Goal: Transaction & Acquisition: Purchase product/service

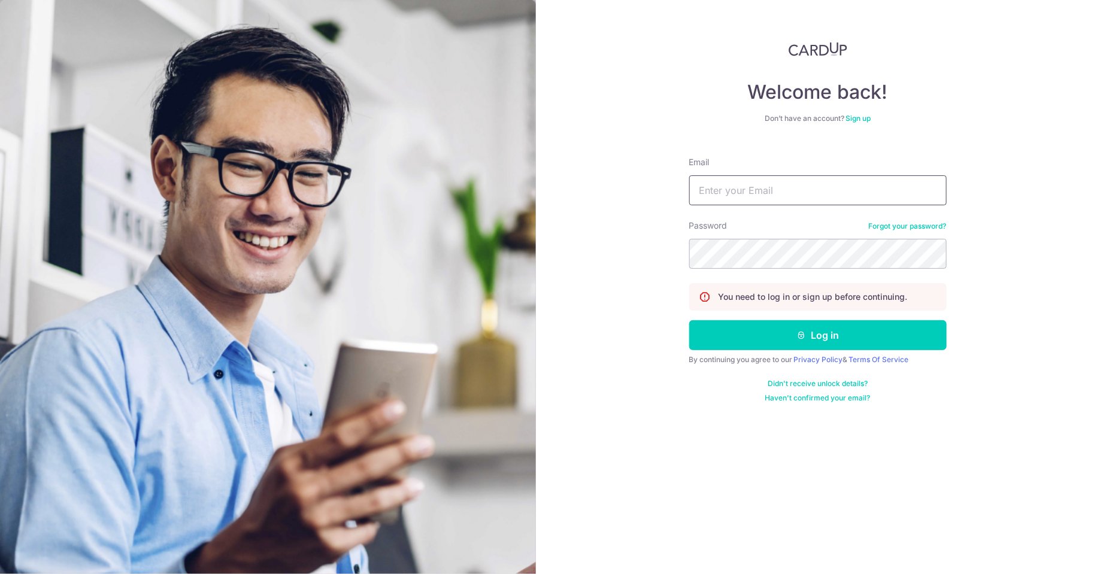
click at [823, 195] on input "Email" at bounding box center [817, 190] width 257 height 30
type input "limmeiyi88@gmail.com"
click at [689, 320] on button "Log in" at bounding box center [817, 335] width 257 height 30
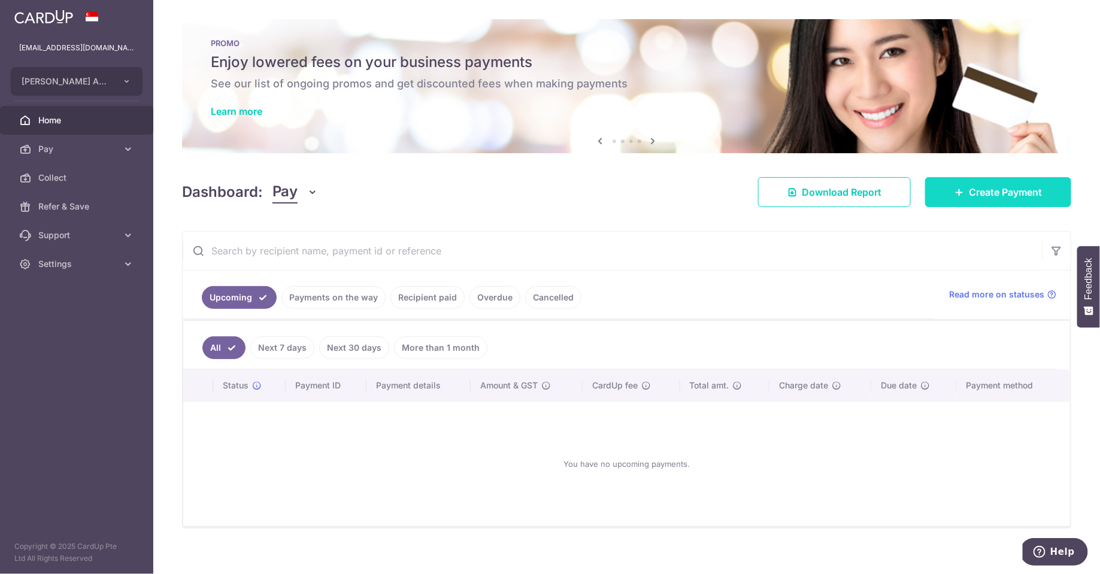
click at [998, 188] on span "Create Payment" at bounding box center [1005, 192] width 73 height 14
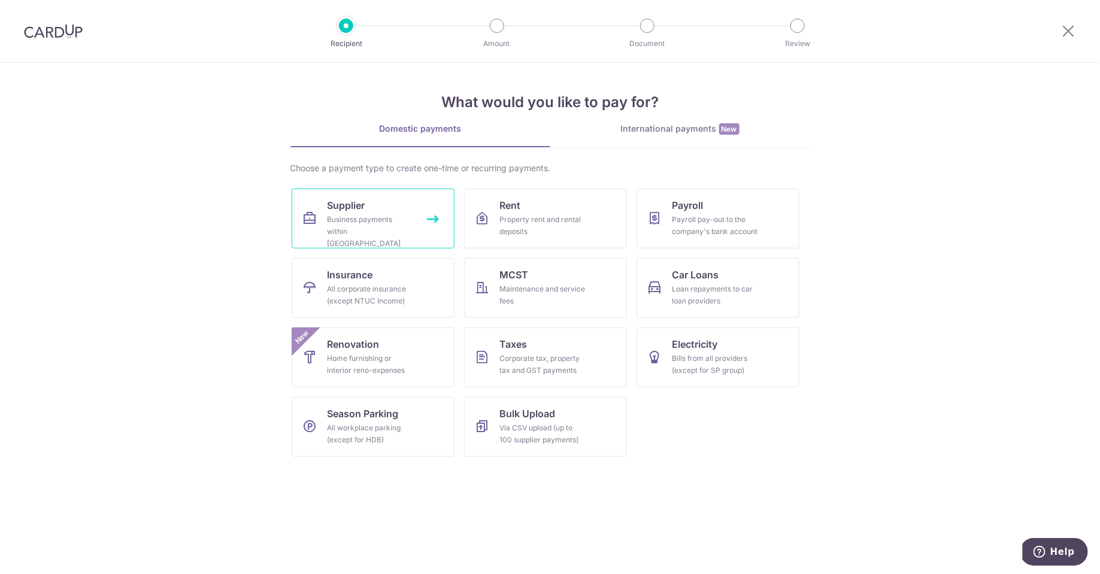
click at [416, 206] on link "Supplier Business payments within Singapore" at bounding box center [373, 219] width 163 height 60
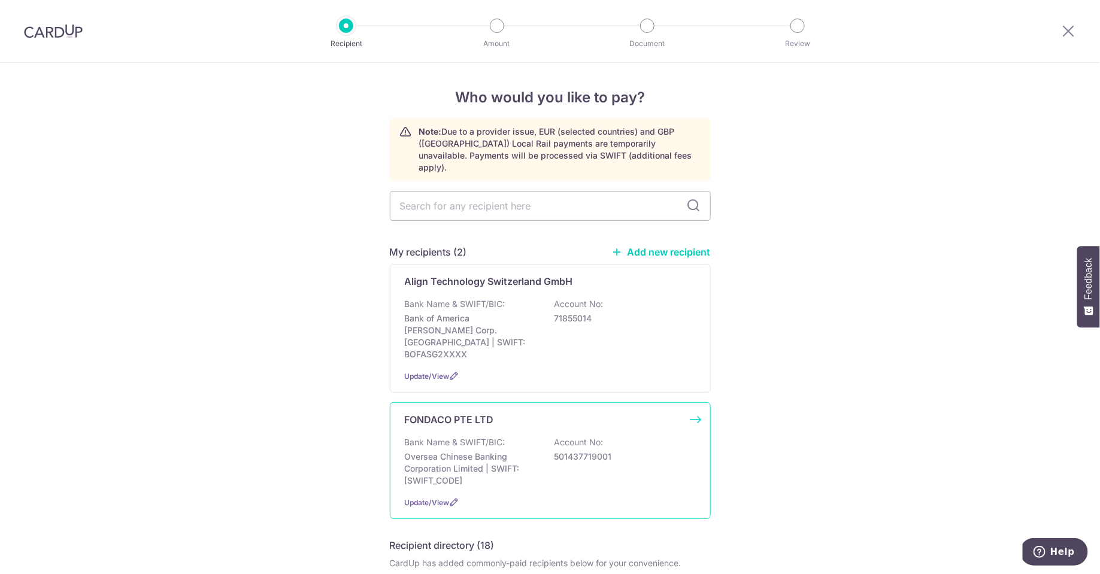
click at [538, 437] on div "Bank Name & SWIFT/BIC: Oversea Chinese Banking Corporation Limited | SWIFT: OCB…" at bounding box center [550, 462] width 291 height 50
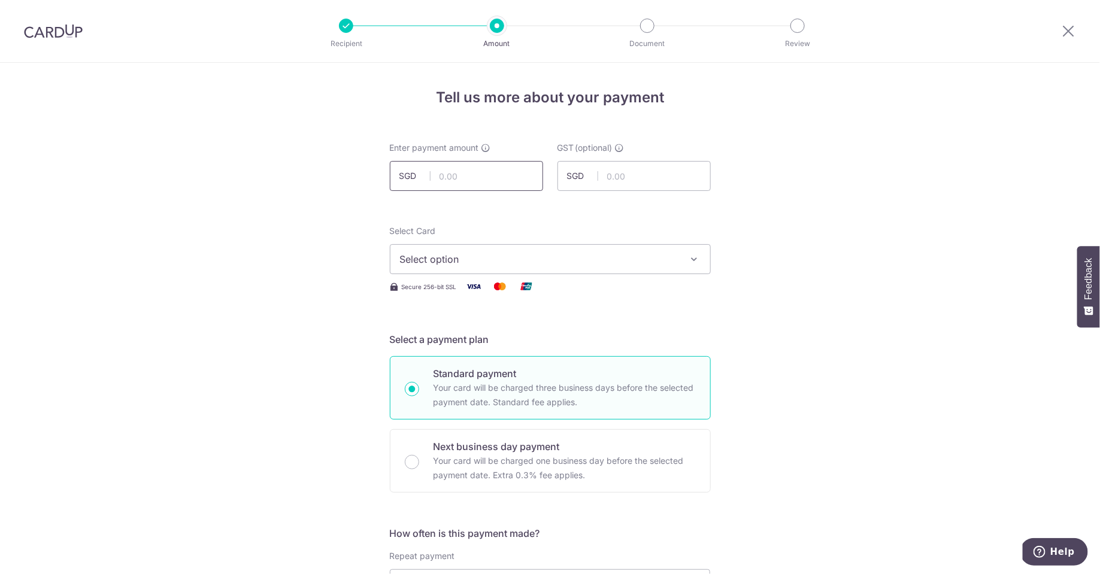
click at [484, 179] on input "text" at bounding box center [466, 176] width 153 height 30
type input "23,714.55"
click at [463, 266] on span "Select option" at bounding box center [539, 259] width 279 height 14
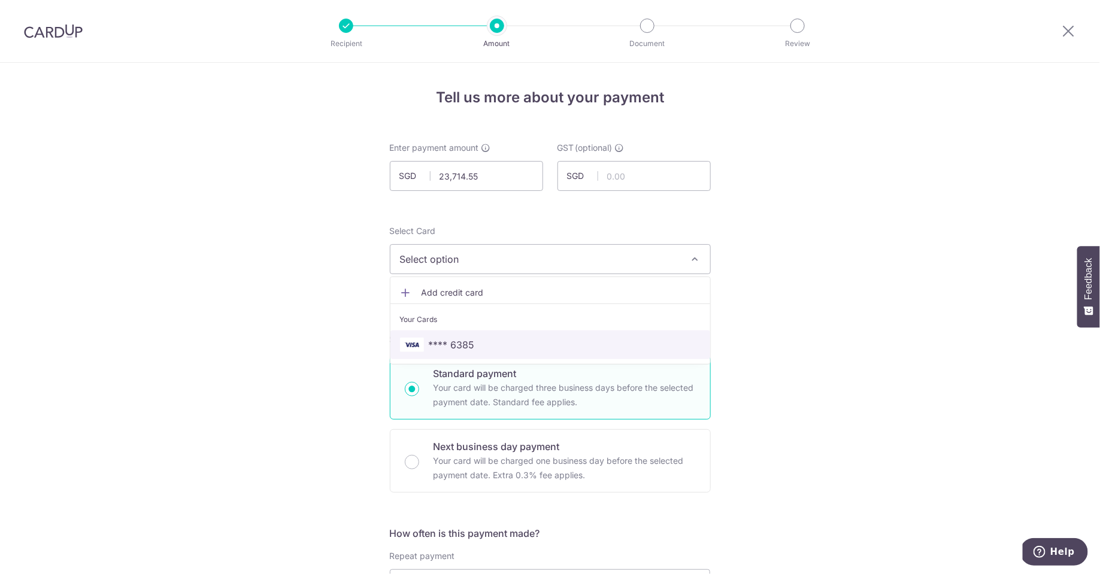
click at [480, 346] on span "**** 6385" at bounding box center [550, 345] width 301 height 14
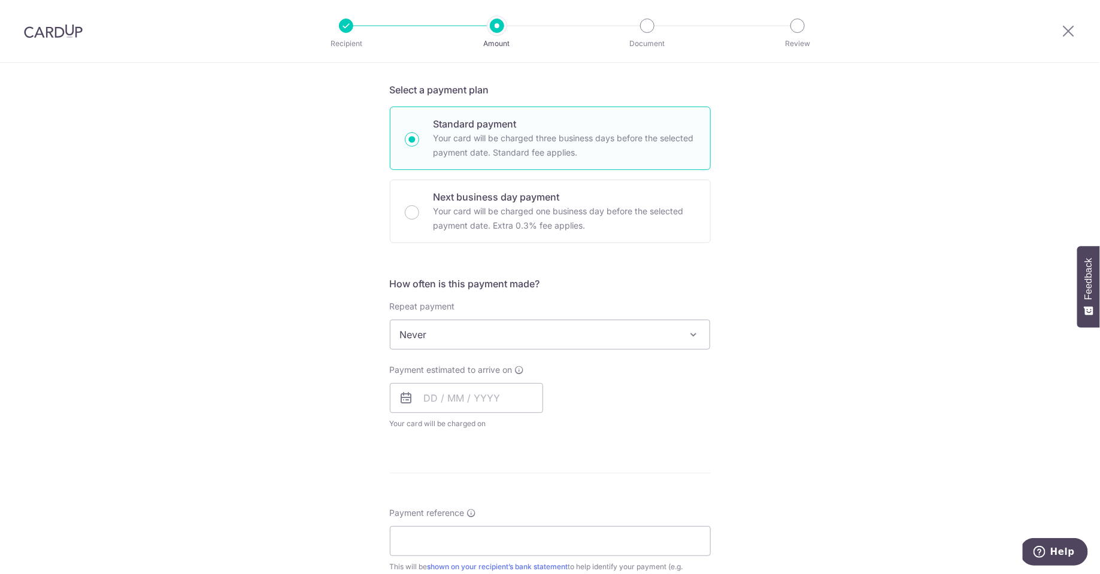
scroll to position [256, 0]
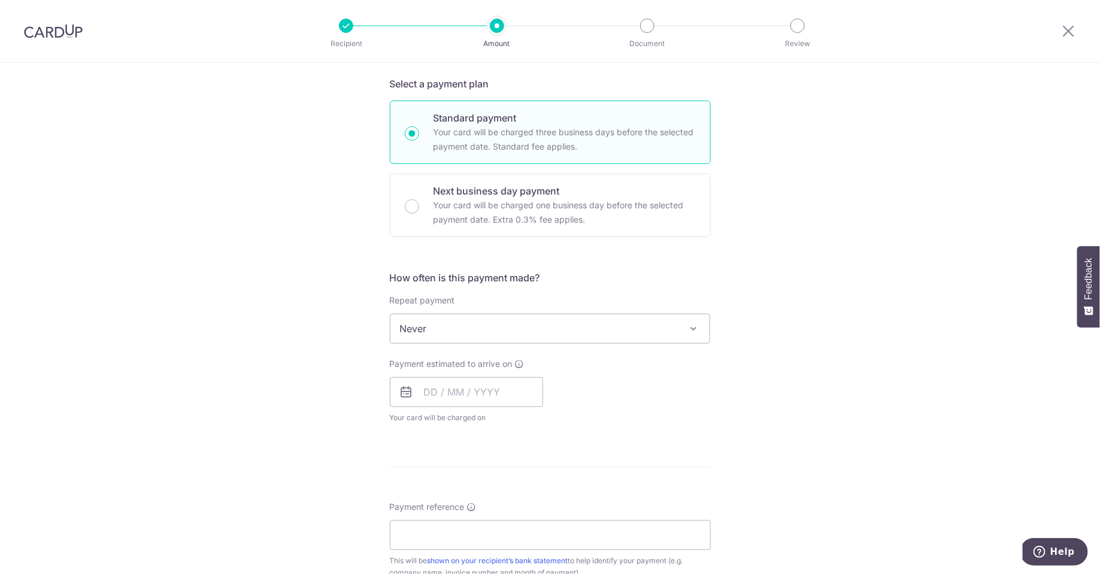
click at [647, 337] on span "Never" at bounding box center [550, 328] width 320 height 29
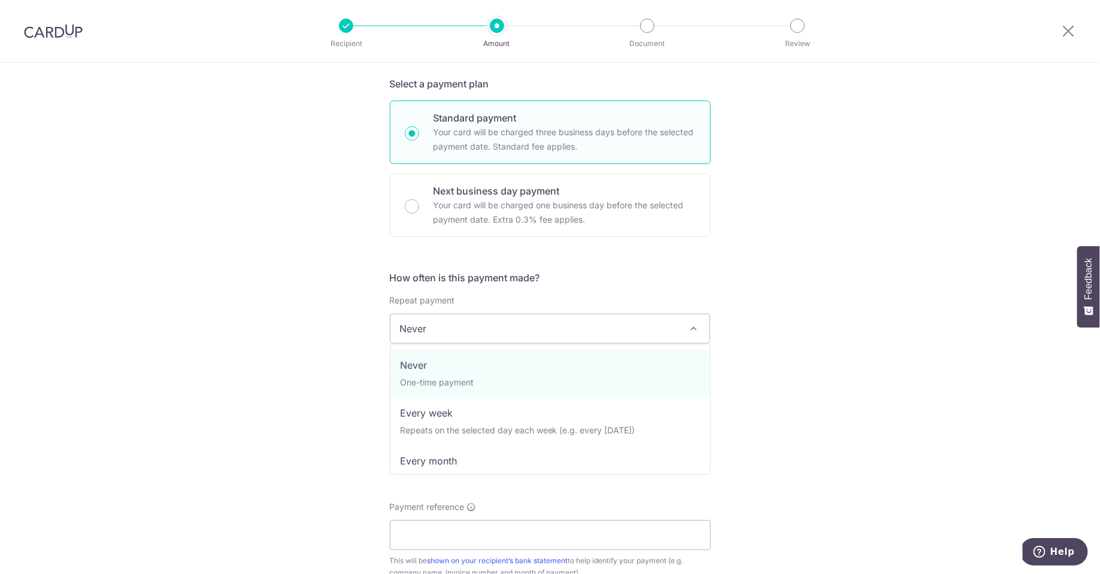
click at [797, 338] on div "Tell us more about your payment Enter payment amount SGD 23,714.55 23714.55 GST…" at bounding box center [550, 389] width 1100 height 1164
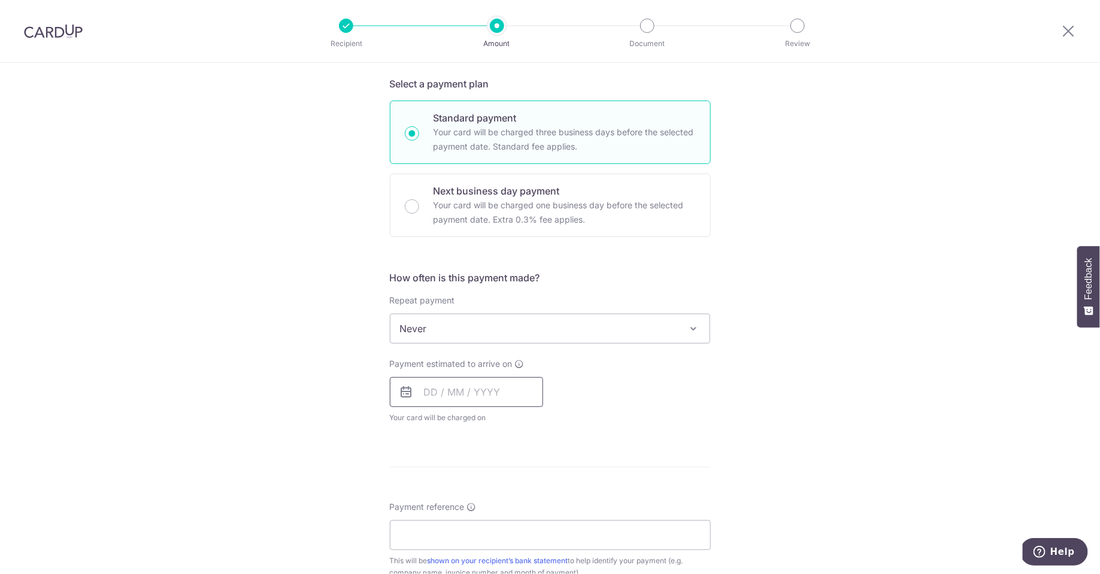
click at [499, 392] on input "text" at bounding box center [466, 392] width 153 height 30
click at [514, 507] on link "9" at bounding box center [510, 501] width 19 height 19
type input "09/10/2025"
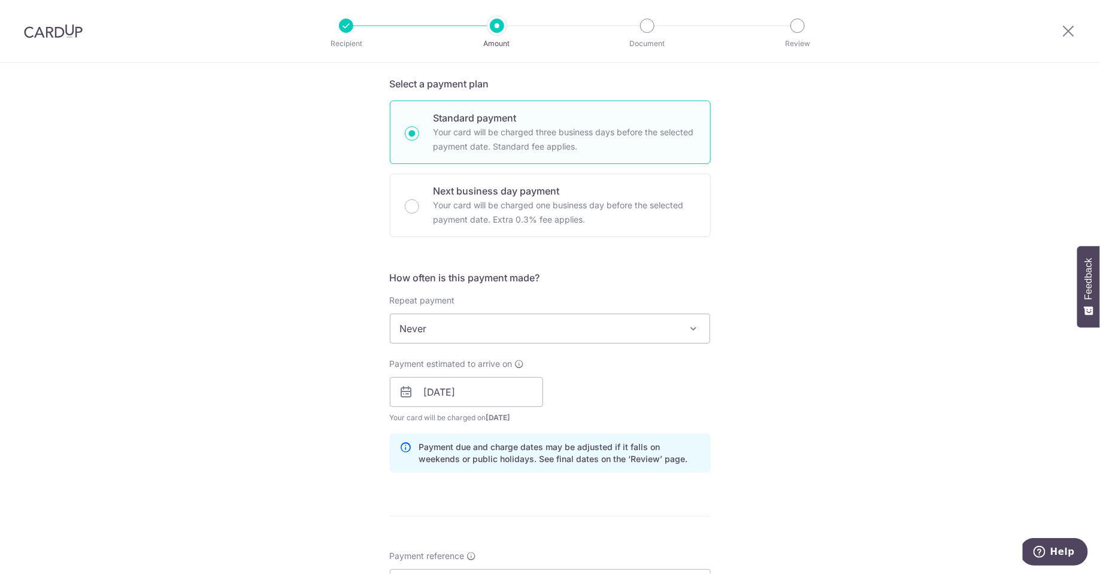
click at [769, 389] on div "Tell us more about your payment Enter payment amount SGD 23,714.55 23714.55 GST…" at bounding box center [550, 413] width 1100 height 1213
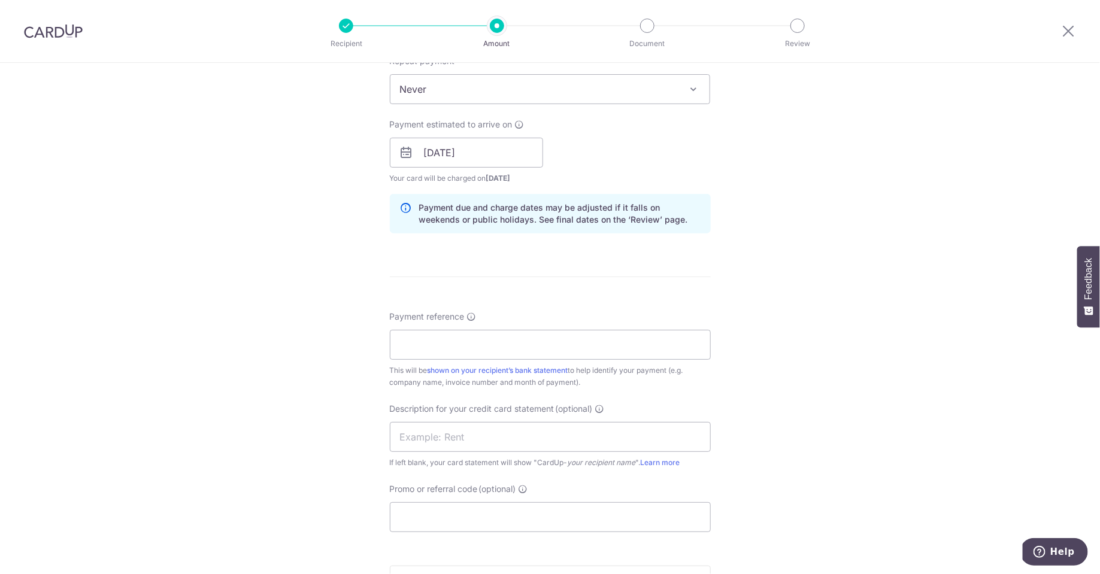
scroll to position [494, 0]
click at [655, 353] on input "Payment reference" at bounding box center [550, 346] width 321 height 30
type input "T"
type input "880025"
click at [773, 420] on div "Tell us more about your payment Enter payment amount SGD 23,714.55 23714.55 GST…" at bounding box center [550, 175] width 1100 height 1213
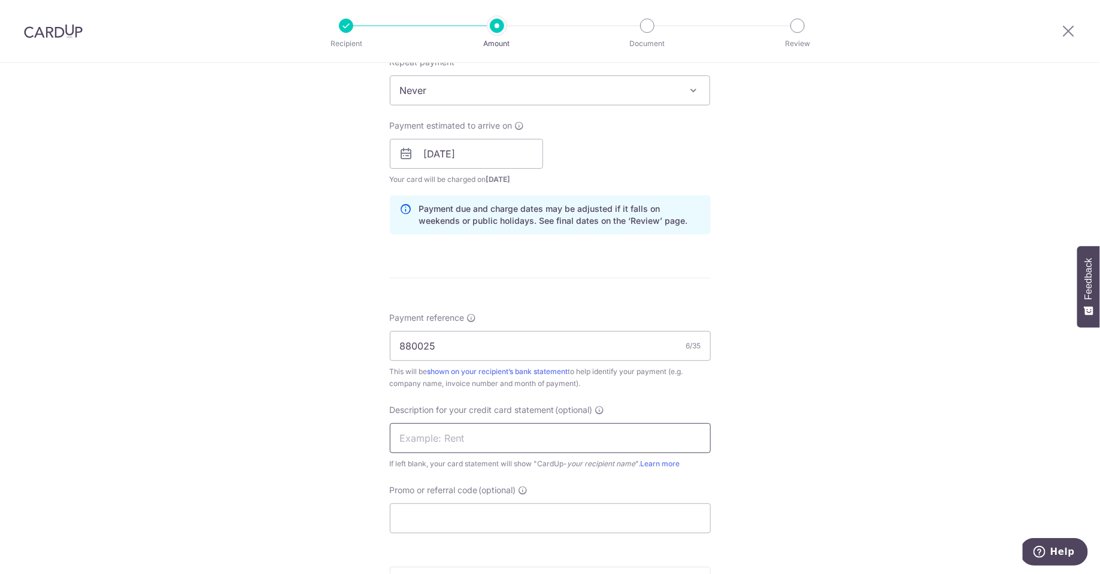
click at [626, 431] on input "text" at bounding box center [550, 438] width 321 height 30
type input "8"
type input "Fondaco Aug 202"
click at [765, 529] on div "Tell us more about your payment Enter payment amount SGD 23,714.55 23714.55 GST…" at bounding box center [550, 175] width 1100 height 1213
click at [674, 525] on input "Promo or referral code (optional)" at bounding box center [550, 519] width 321 height 30
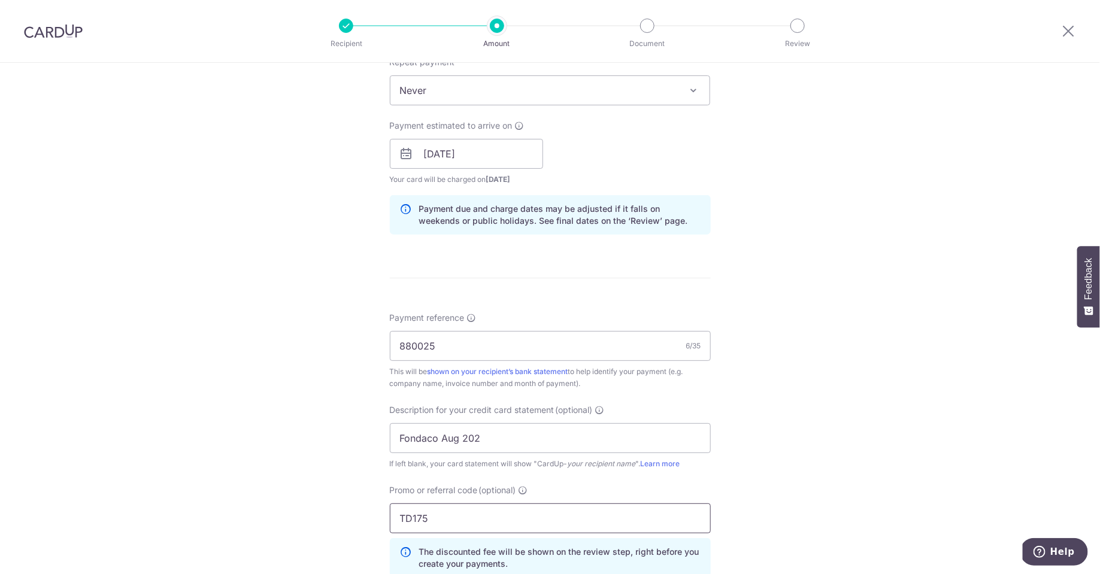
type input "TD175"
click at [952, 421] on div "Tell us more about your payment Enter payment amount SGD 23,714.55 23714.55 GST…" at bounding box center [550, 202] width 1100 height 1267
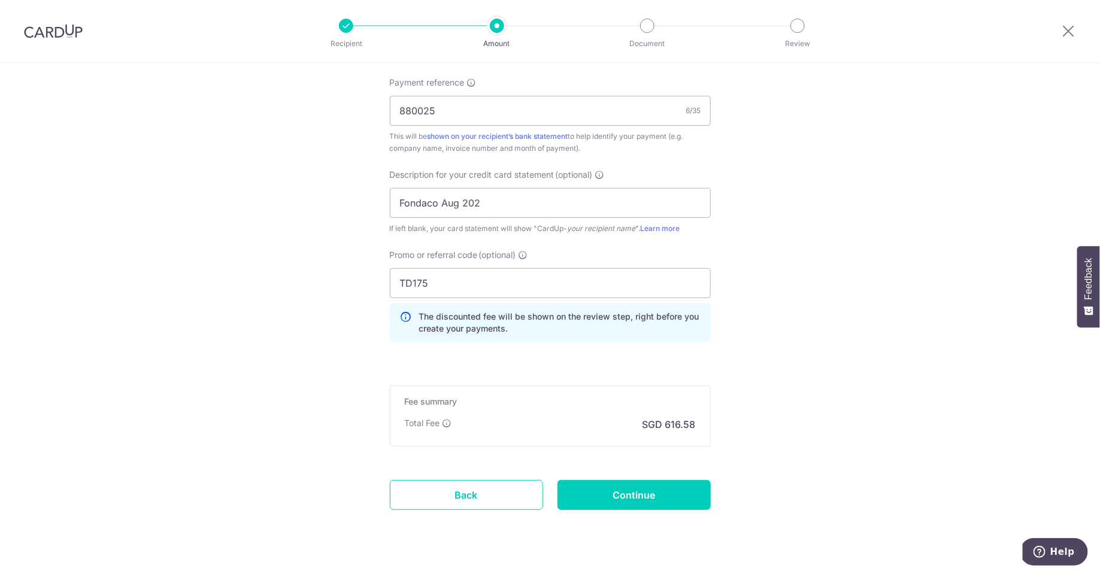
scroll to position [752, 0]
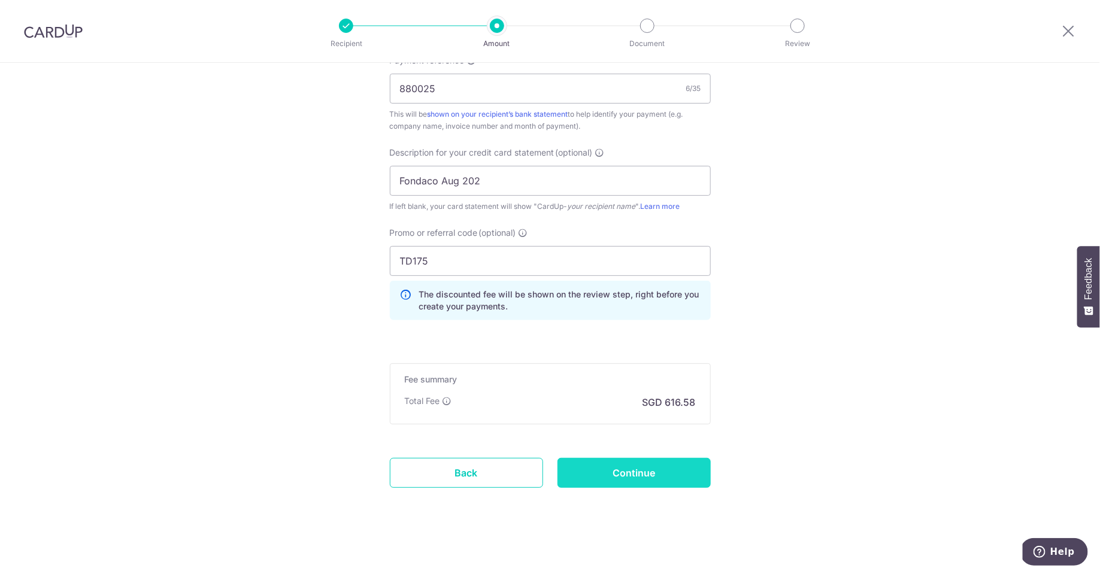
click at [666, 471] on input "Continue" at bounding box center [634, 473] width 153 height 30
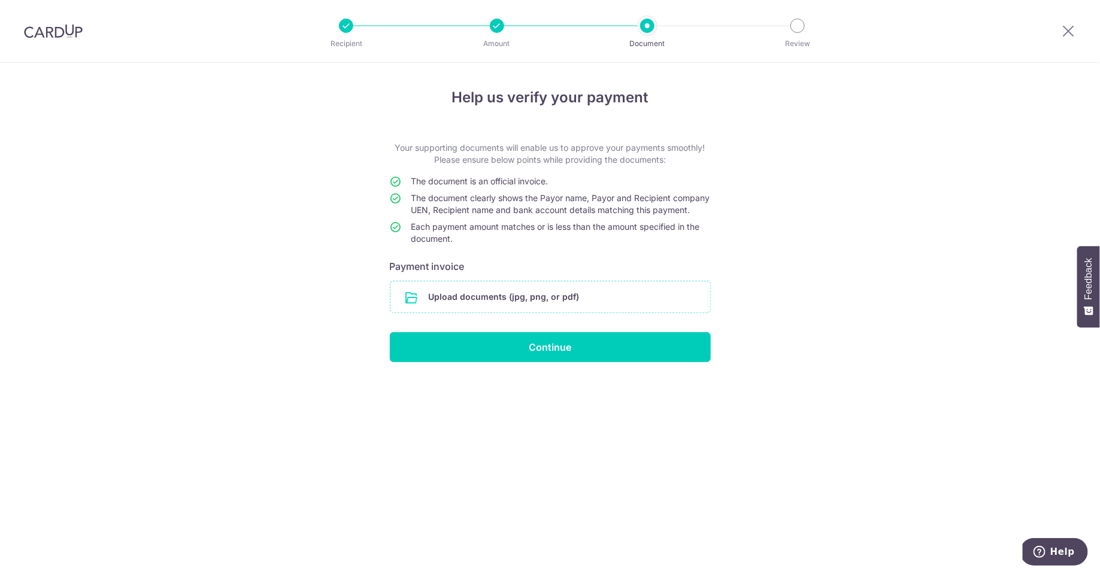
click at [485, 304] on input "file" at bounding box center [550, 296] width 320 height 31
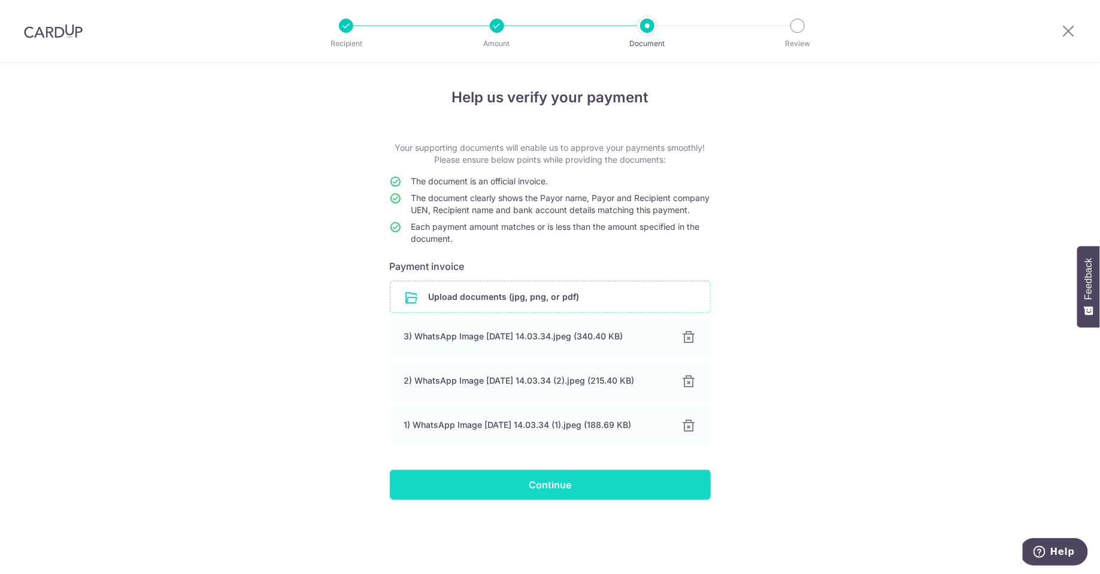
click at [625, 495] on input "Continue" at bounding box center [550, 485] width 321 height 30
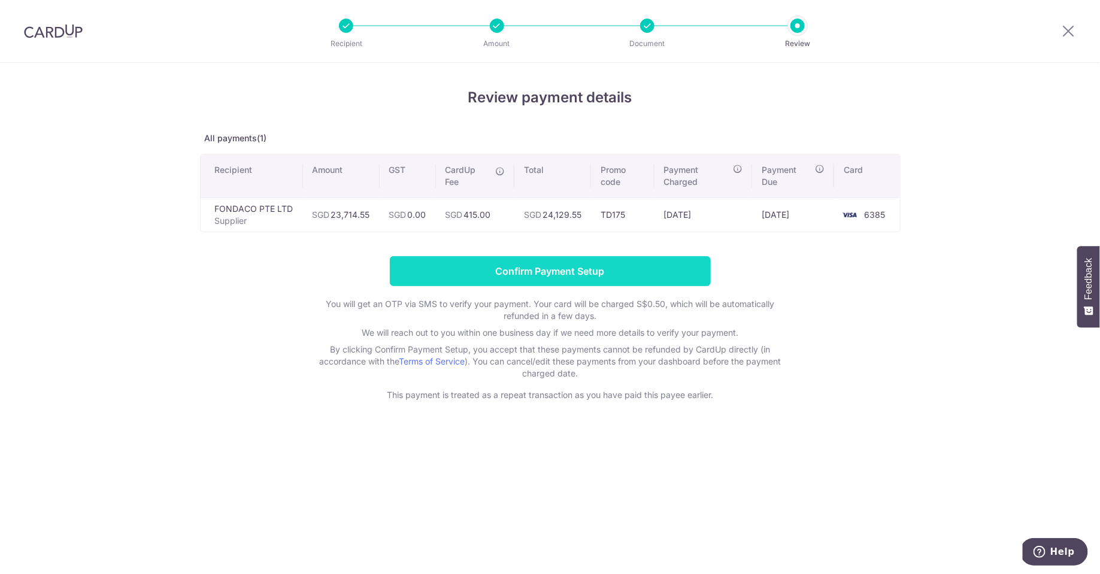
click at [631, 275] on input "Confirm Payment Setup" at bounding box center [550, 271] width 321 height 30
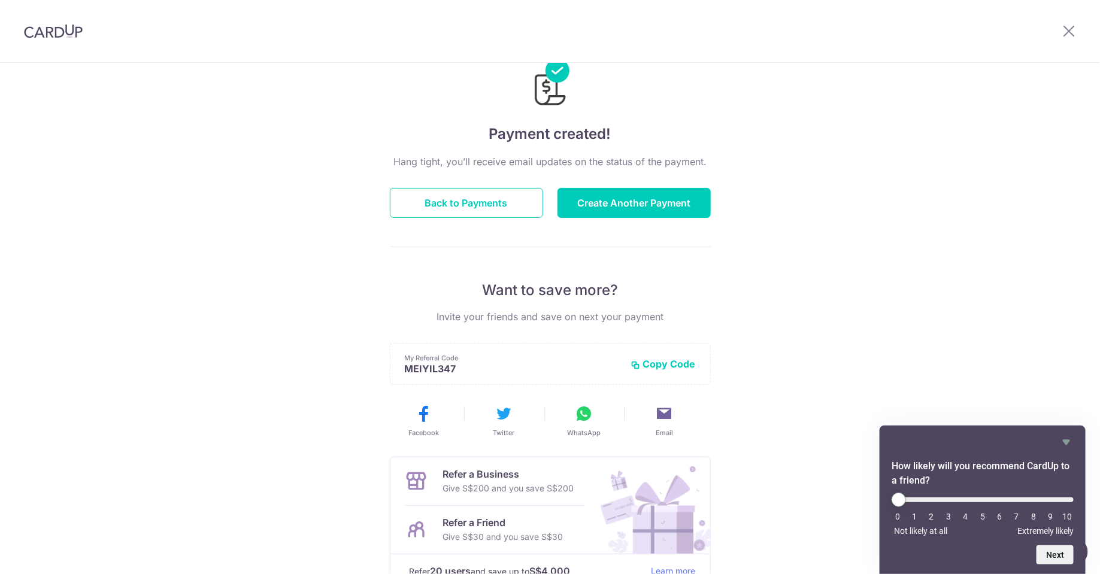
scroll to position [40, 0]
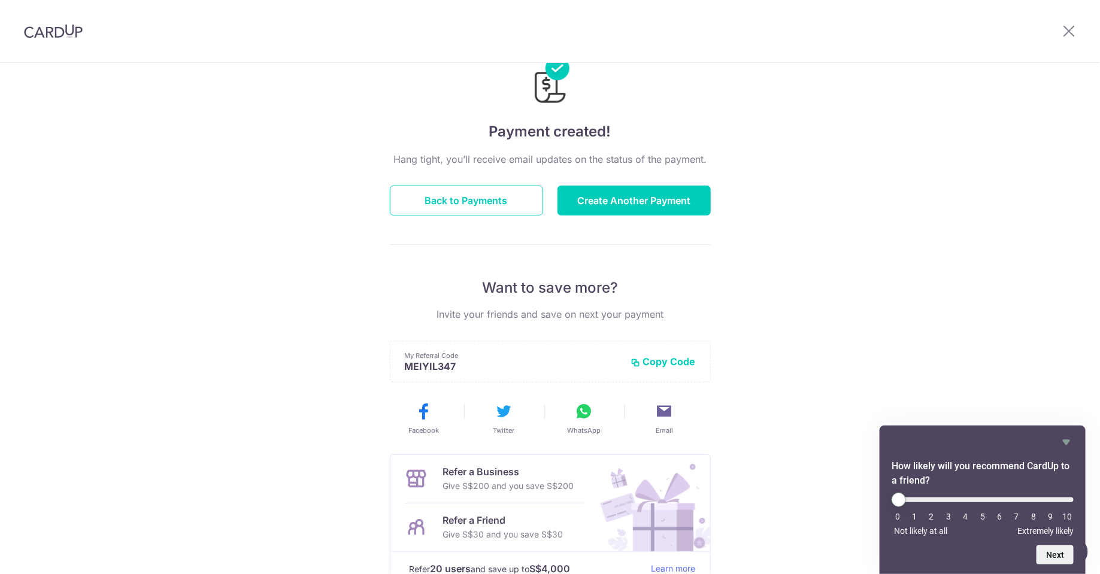
click at [925, 332] on div "Payment created! Hang tight, you’ll receive email updates on the status of the …" at bounding box center [550, 343] width 1100 height 640
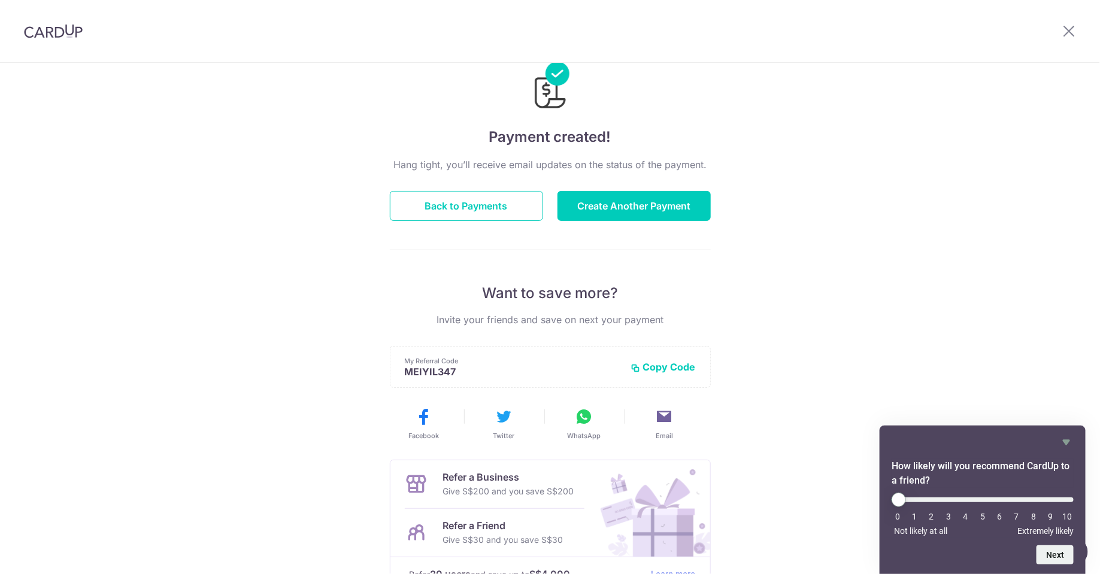
scroll to position [0, 0]
